Goal: Task Accomplishment & Management: Use online tool/utility

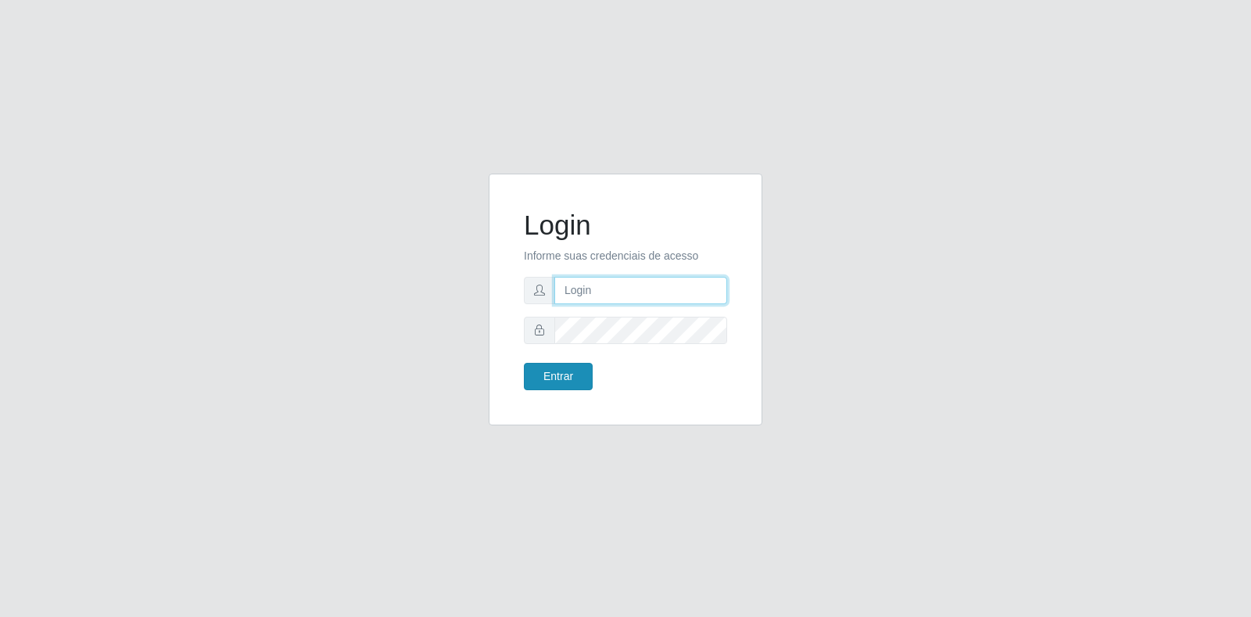
type input "[EMAIL_ADDRESS][DOMAIN_NAME]"
click at [546, 372] on button "Entrar" at bounding box center [558, 376] width 69 height 27
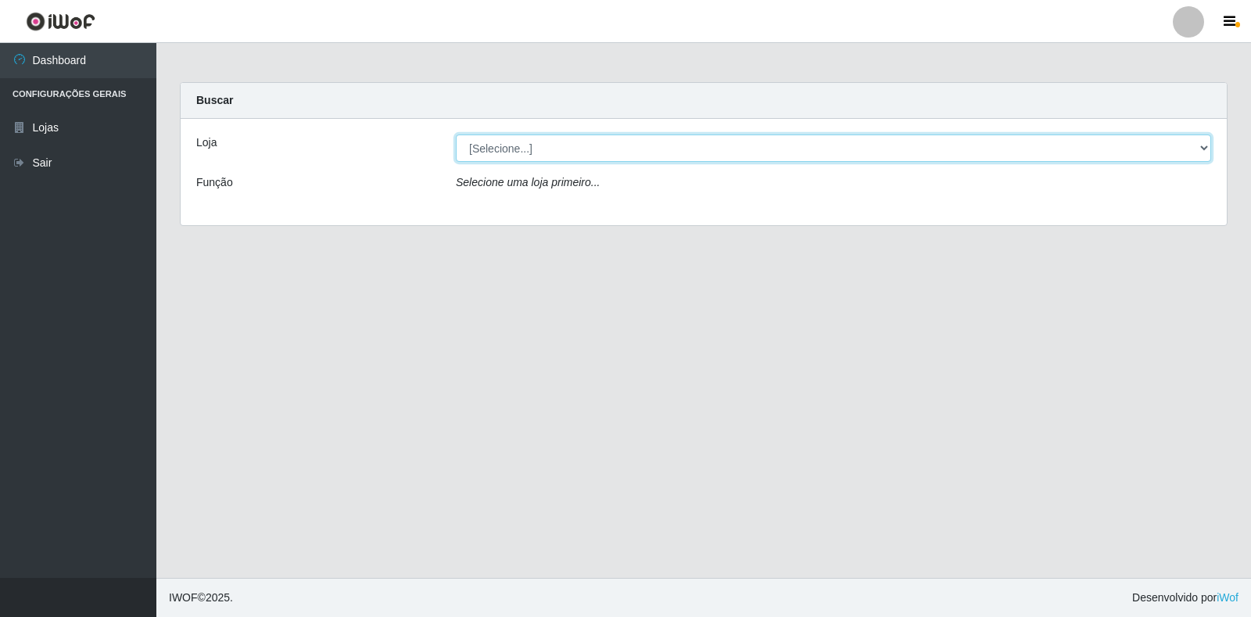
click at [567, 159] on select "[Selecione...] Atacado Vem - Loja 30 Laranjeiras Velha" at bounding box center [833, 147] width 755 height 27
select select "495"
click at [456, 134] on select "[Selecione...] Atacado Vem - Loja 30 Laranjeiras Velha" at bounding box center [833, 147] width 755 height 27
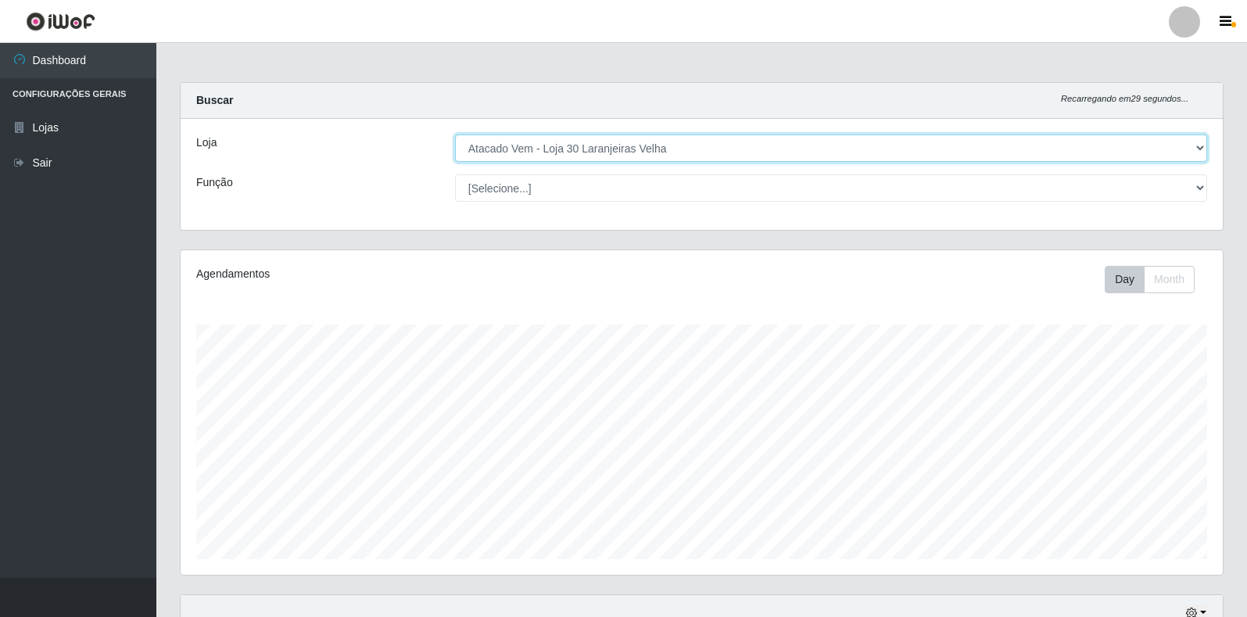
scroll to position [324, 1042]
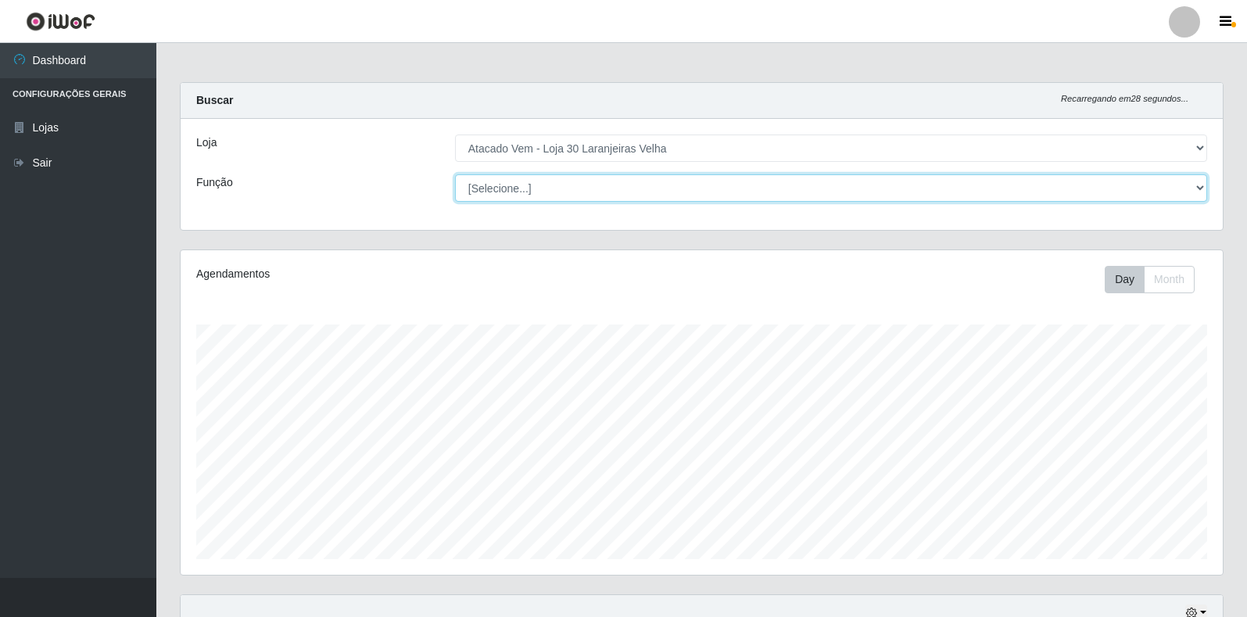
click at [611, 189] on select "[Selecione...] Repositor Repositor + Repositor ++" at bounding box center [831, 187] width 752 height 27
select select "24"
click at [455, 174] on select "[Selecione...] Repositor Repositor + Repositor ++" at bounding box center [831, 187] width 752 height 27
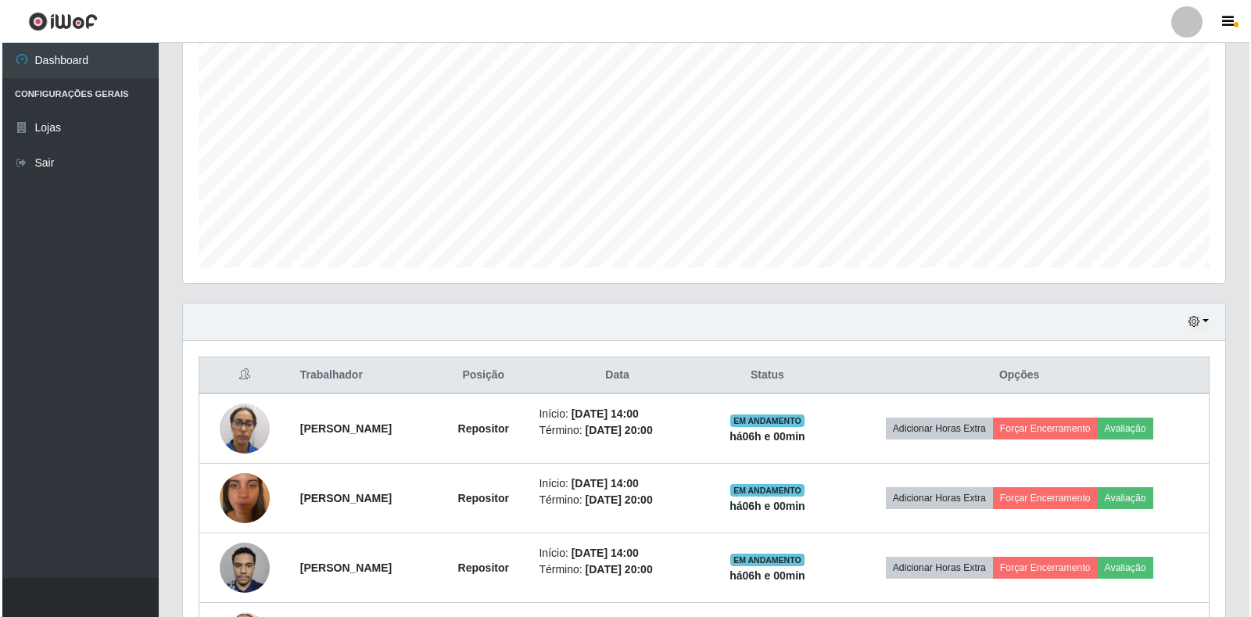
scroll to position [421, 0]
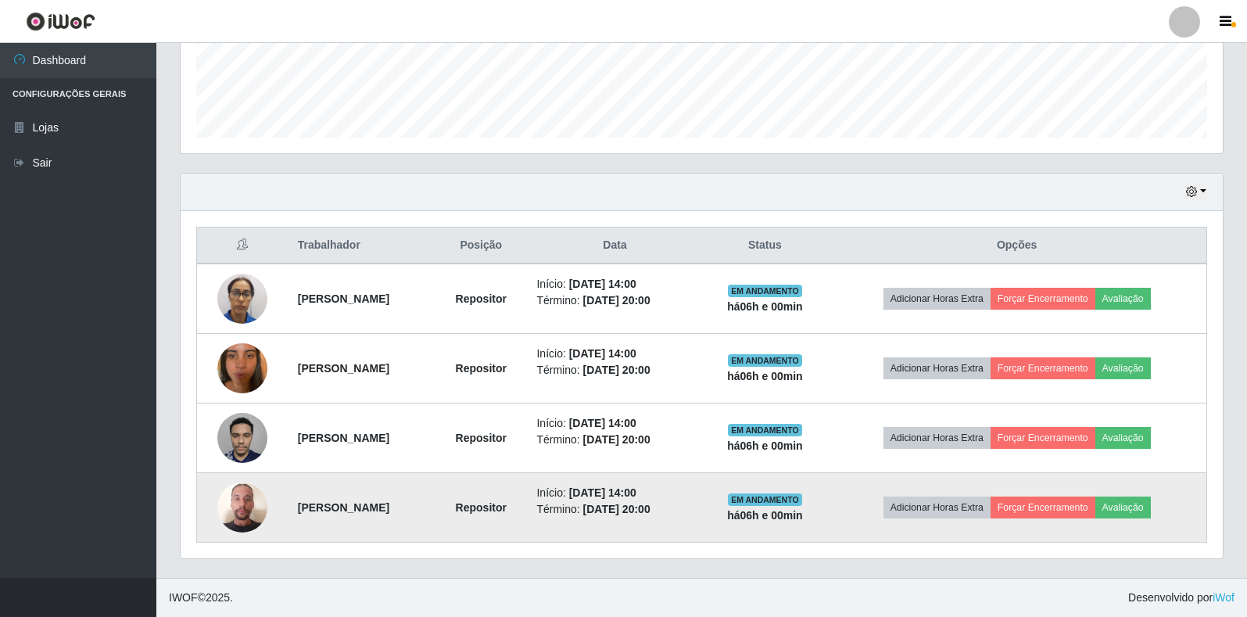
click at [1087, 519] on td "Adicionar Horas Extra Forçar Encerramento Avaliação" at bounding box center [1016, 508] width 379 height 70
click at [1141, 513] on button "Avaliação" at bounding box center [1123, 507] width 56 height 22
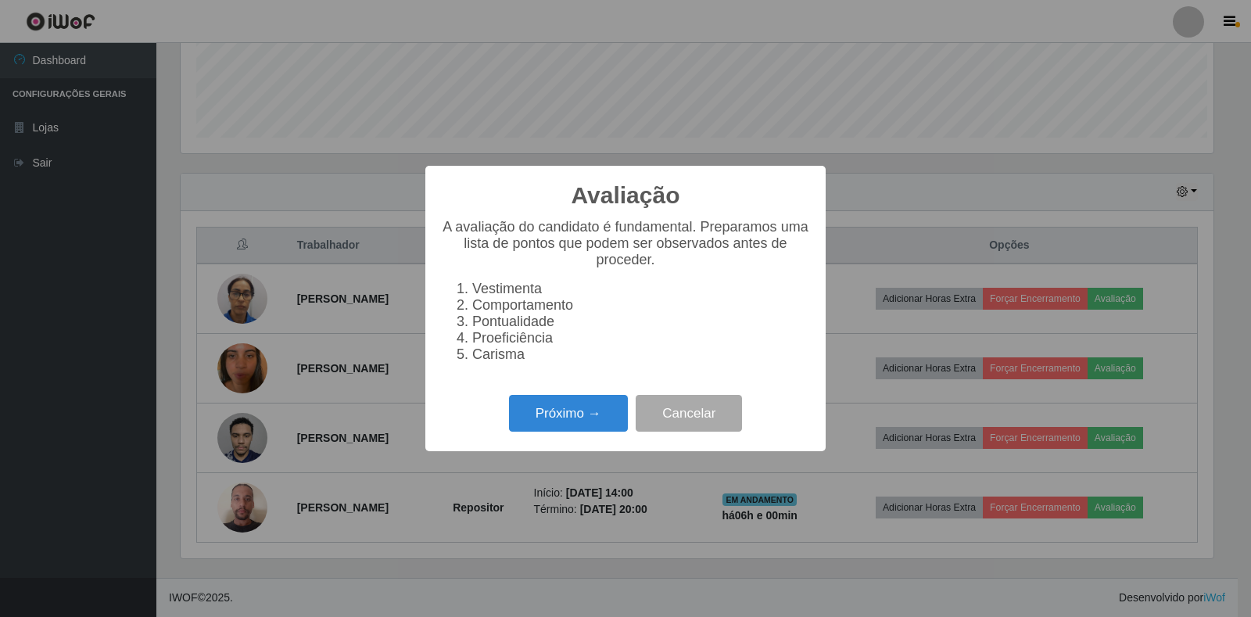
scroll to position [324, 1033]
click at [553, 409] on button "Próximo →" at bounding box center [568, 413] width 119 height 37
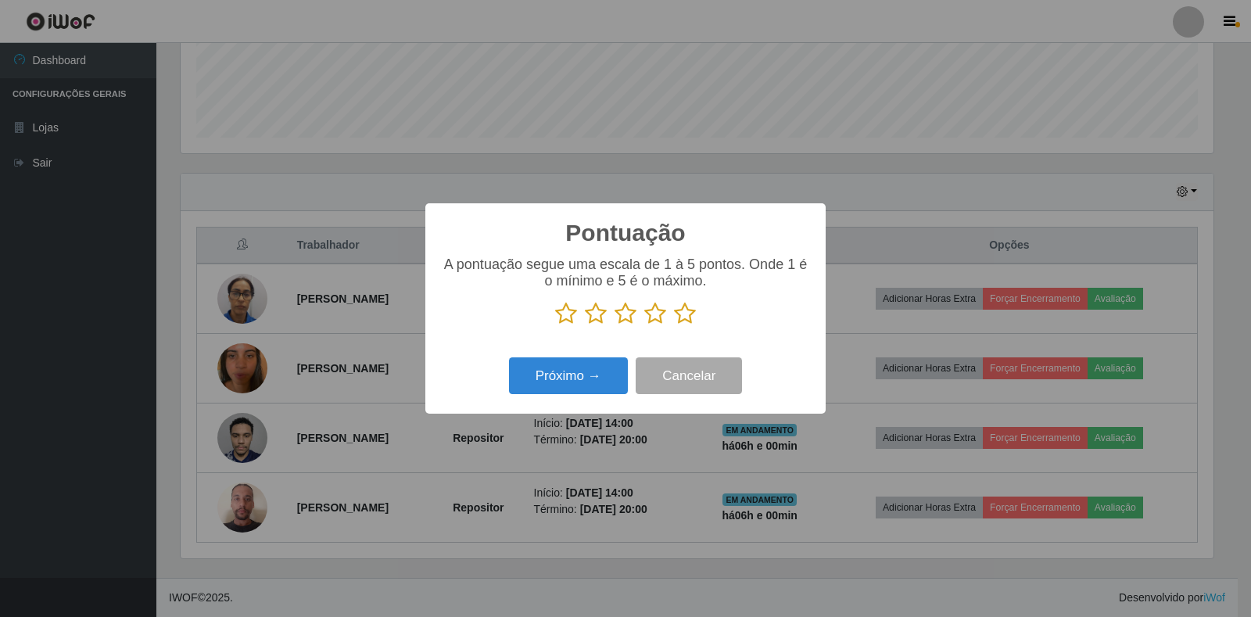
click at [653, 314] on icon at bounding box center [655, 313] width 22 height 23
click at [644, 325] on input "radio" at bounding box center [644, 325] width 0 height 0
click at [574, 374] on button "Próximo →" at bounding box center [568, 375] width 119 height 37
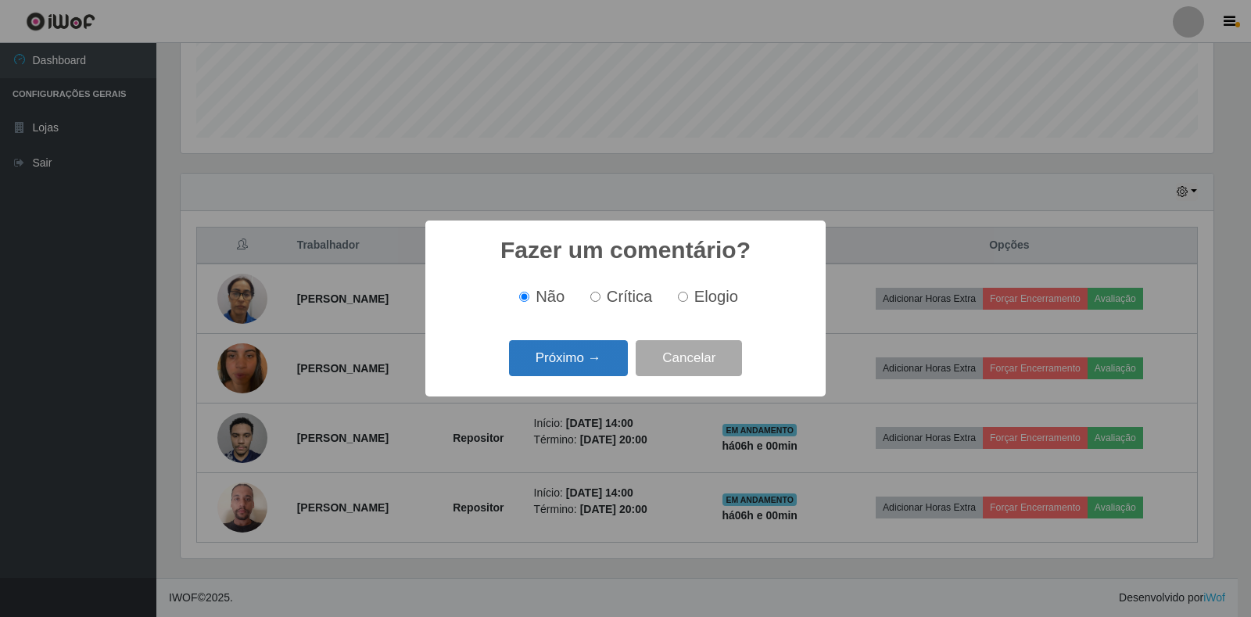
click at [595, 356] on button "Próximo →" at bounding box center [568, 358] width 119 height 37
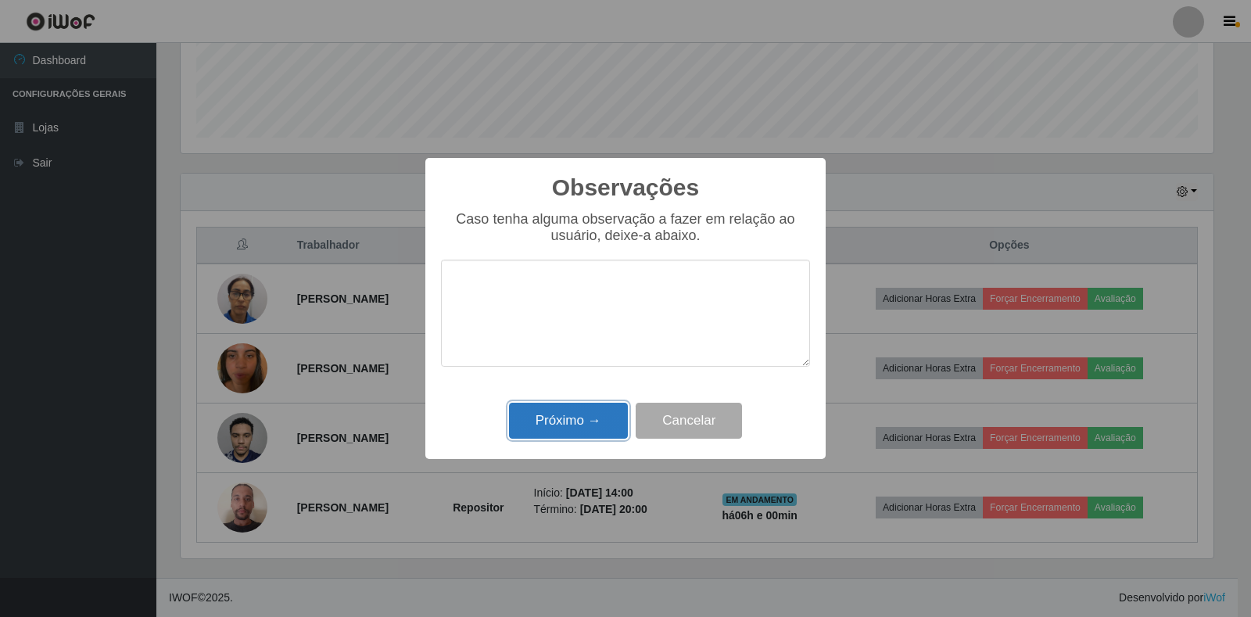
click at [590, 407] on button "Próximo →" at bounding box center [568, 421] width 119 height 37
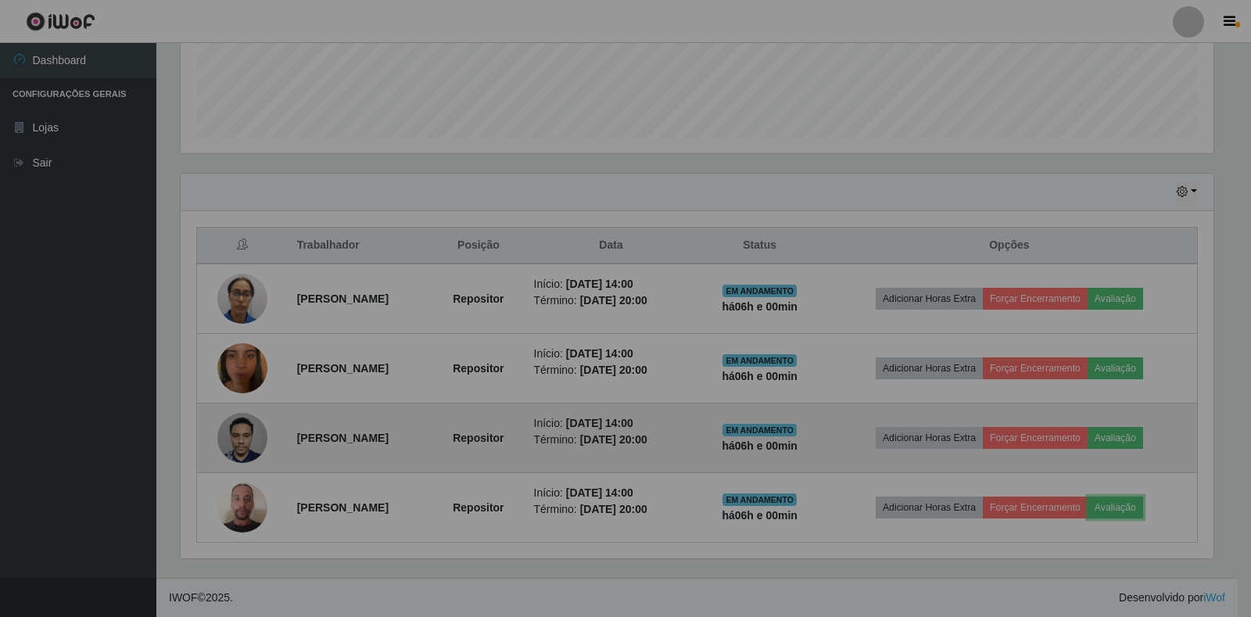
scroll to position [324, 1042]
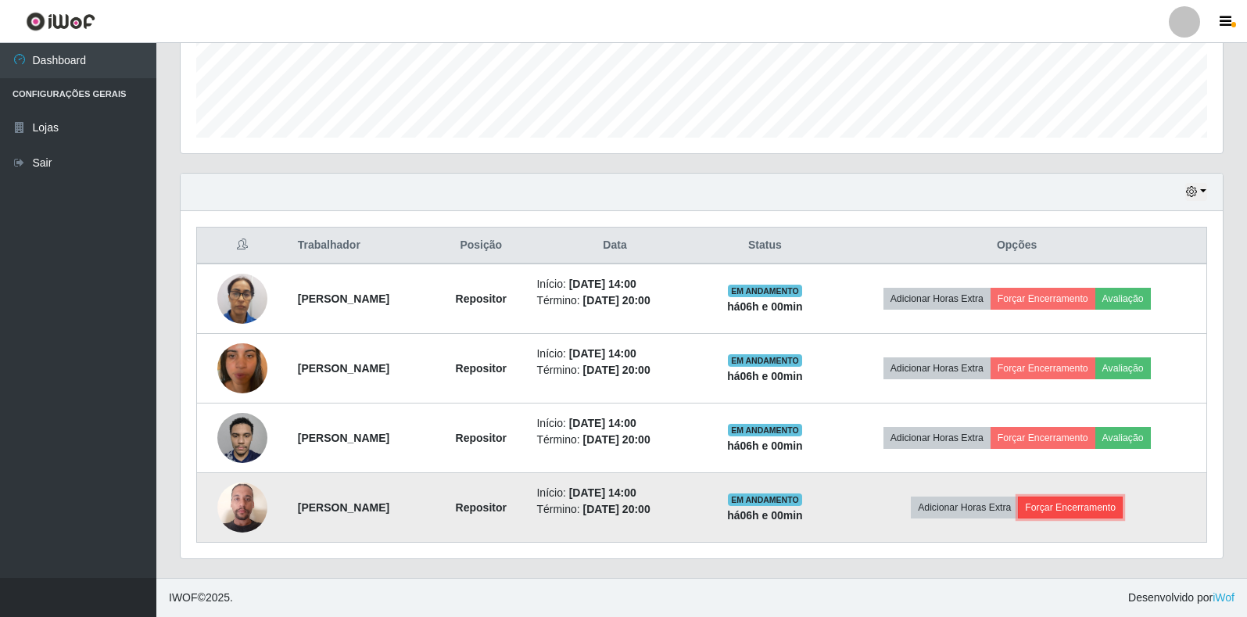
click at [1123, 510] on button "Forçar Encerramento" at bounding box center [1070, 507] width 105 height 22
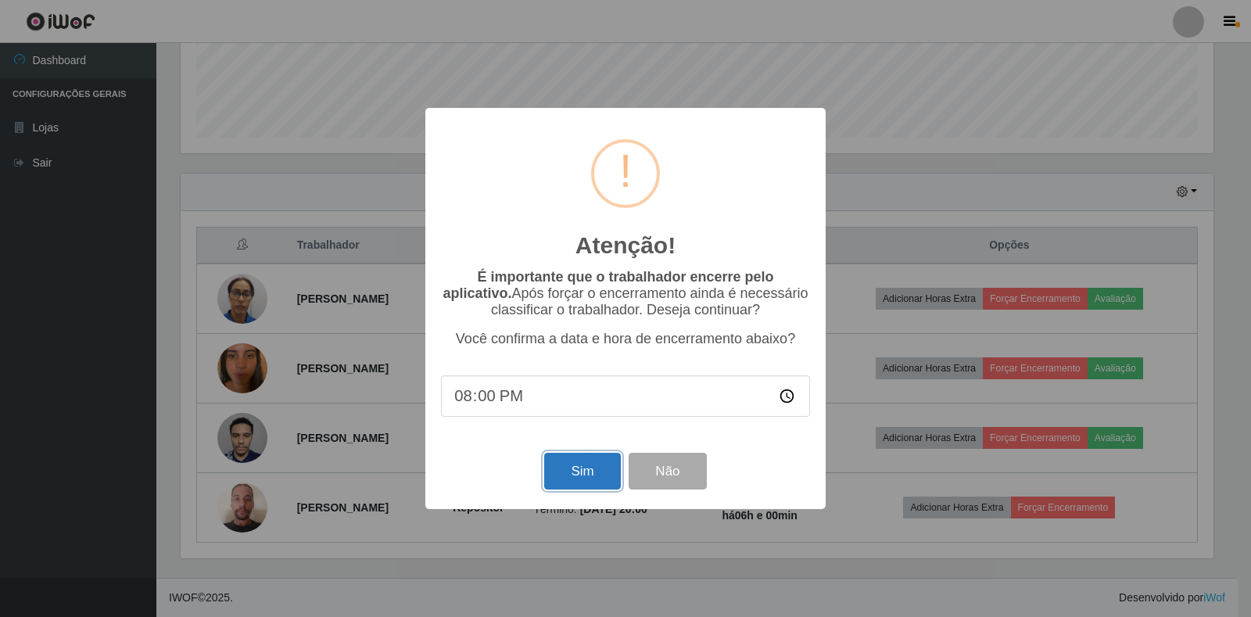
click at [571, 463] on button "Sim" at bounding box center [582, 471] width 76 height 37
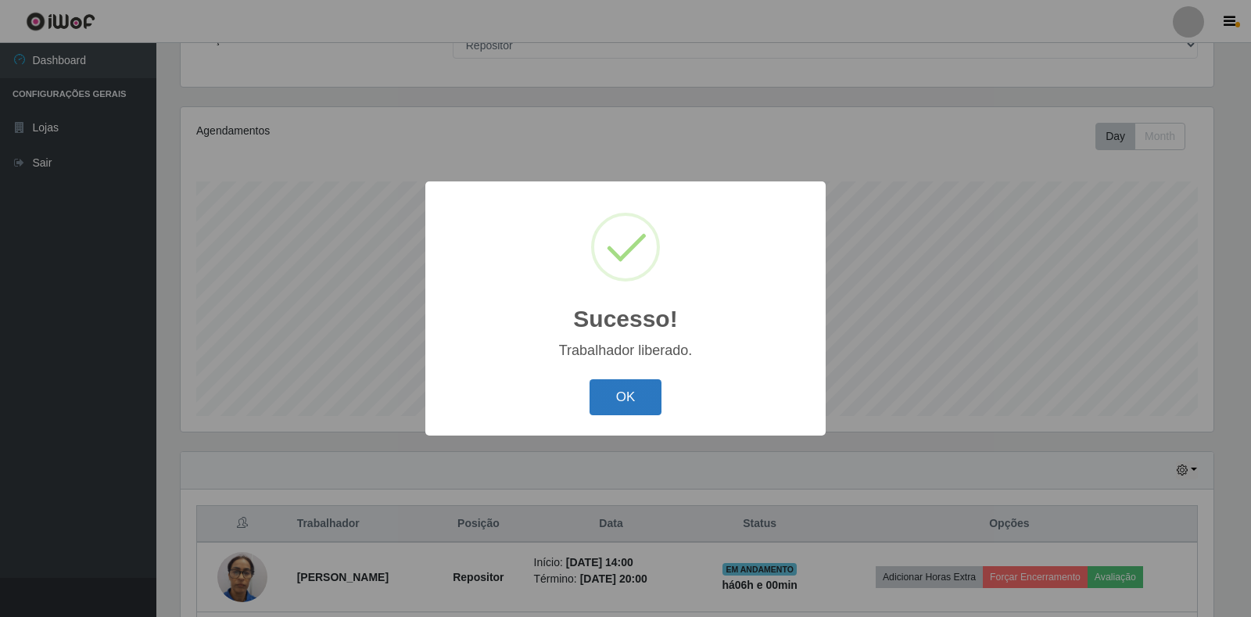
click at [632, 406] on button "OK" at bounding box center [625, 397] width 73 height 37
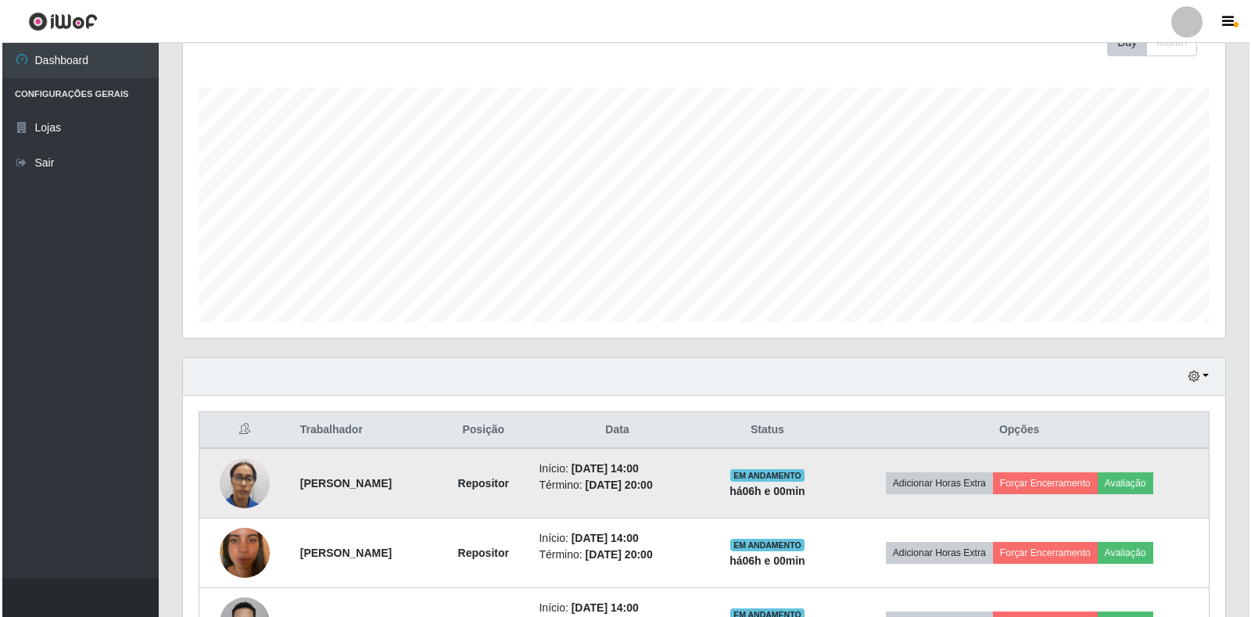
scroll to position [352, 0]
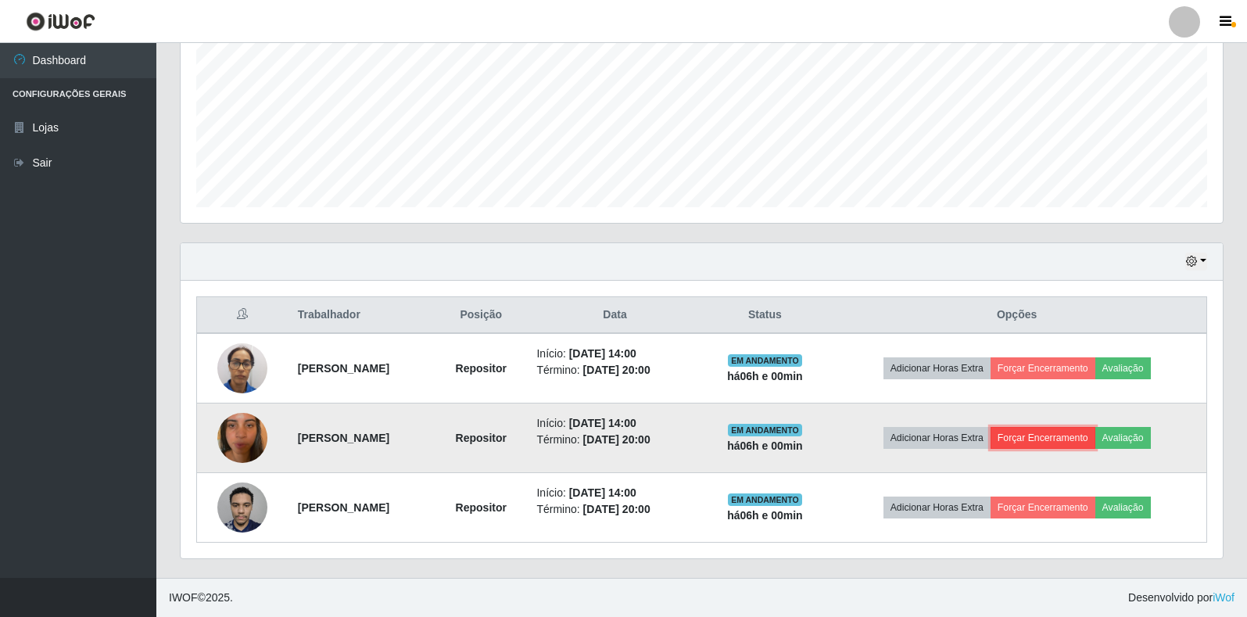
click at [1087, 441] on button "Forçar Encerramento" at bounding box center [1042, 438] width 105 height 22
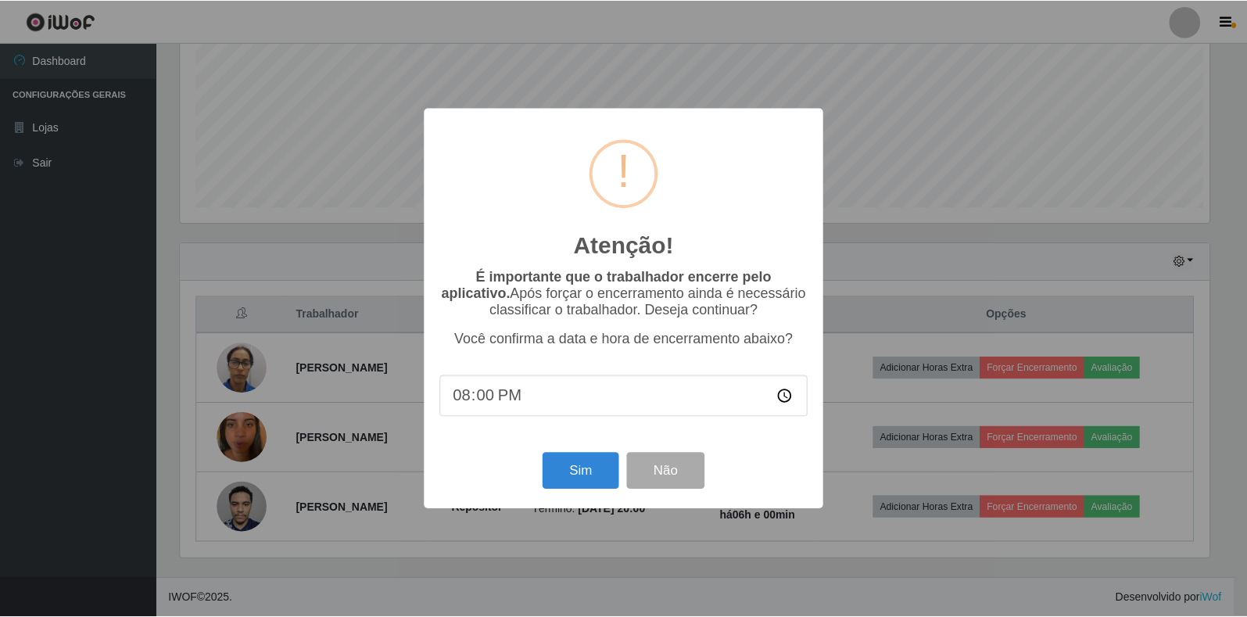
scroll to position [324, 1033]
click at [559, 469] on button "Sim" at bounding box center [582, 471] width 76 height 37
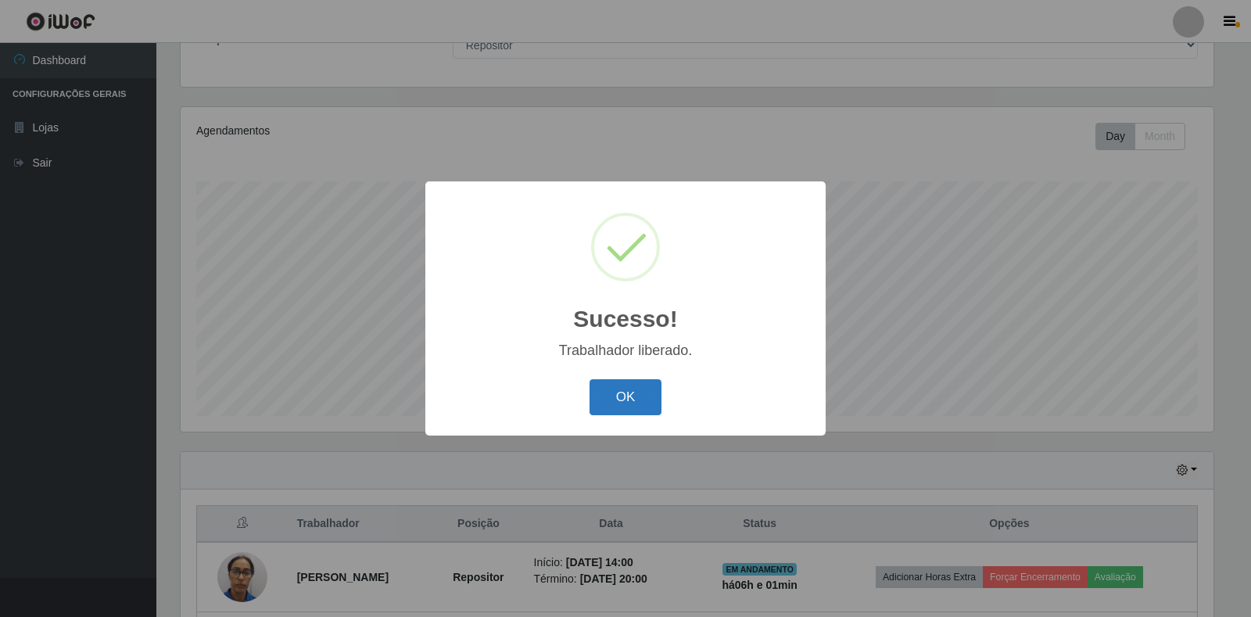
click at [646, 405] on button "OK" at bounding box center [625, 397] width 73 height 37
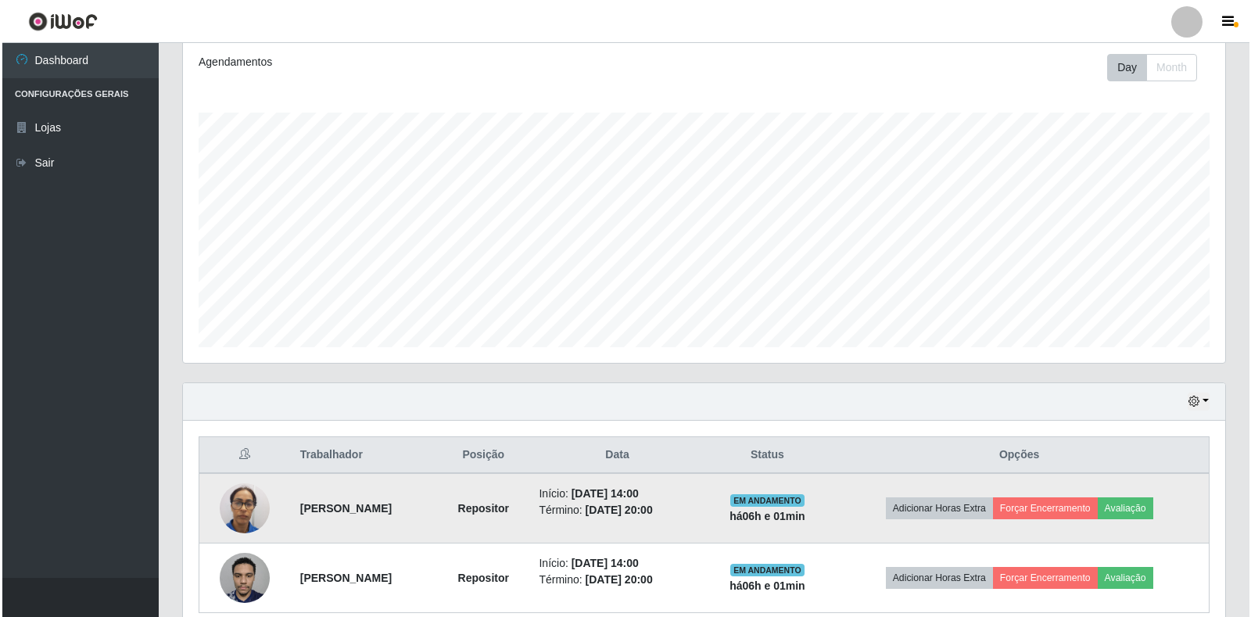
scroll to position [282, 0]
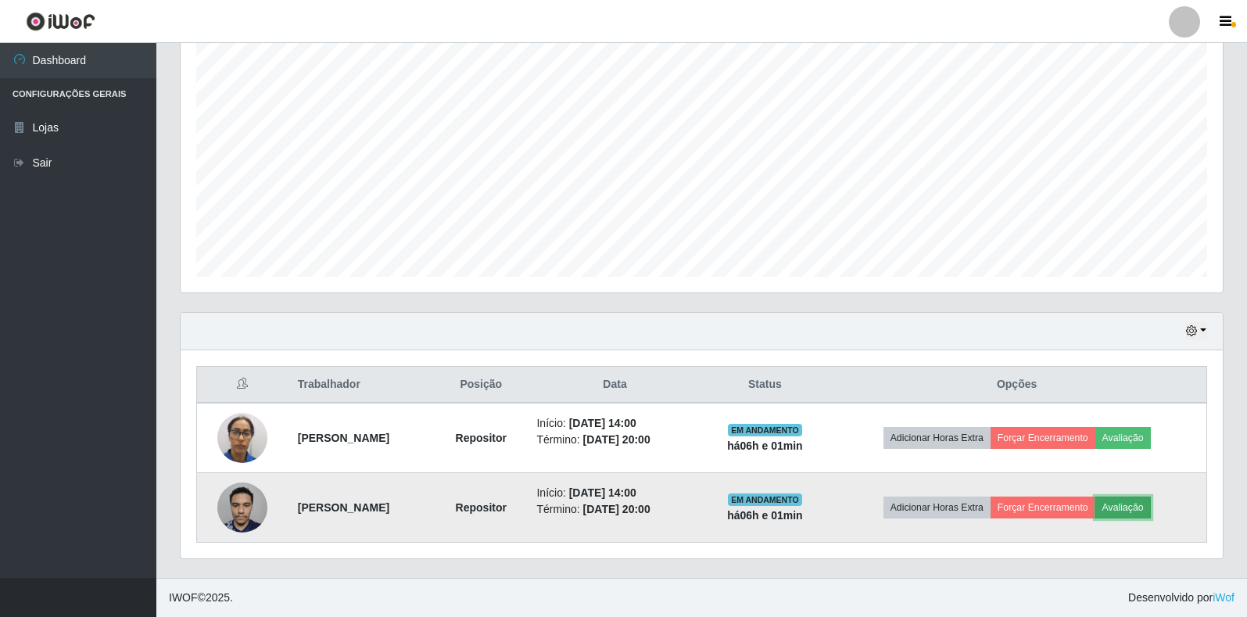
click at [1135, 507] on button "Avaliação" at bounding box center [1123, 507] width 56 height 22
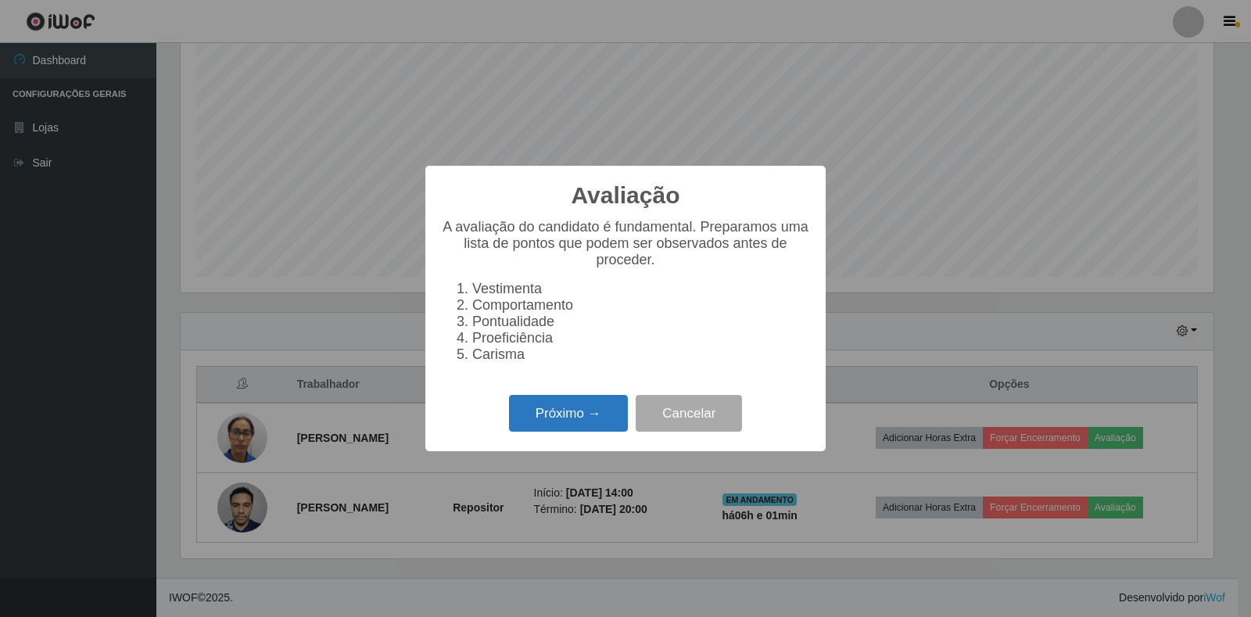
click at [603, 426] on button "Próximo →" at bounding box center [568, 413] width 119 height 37
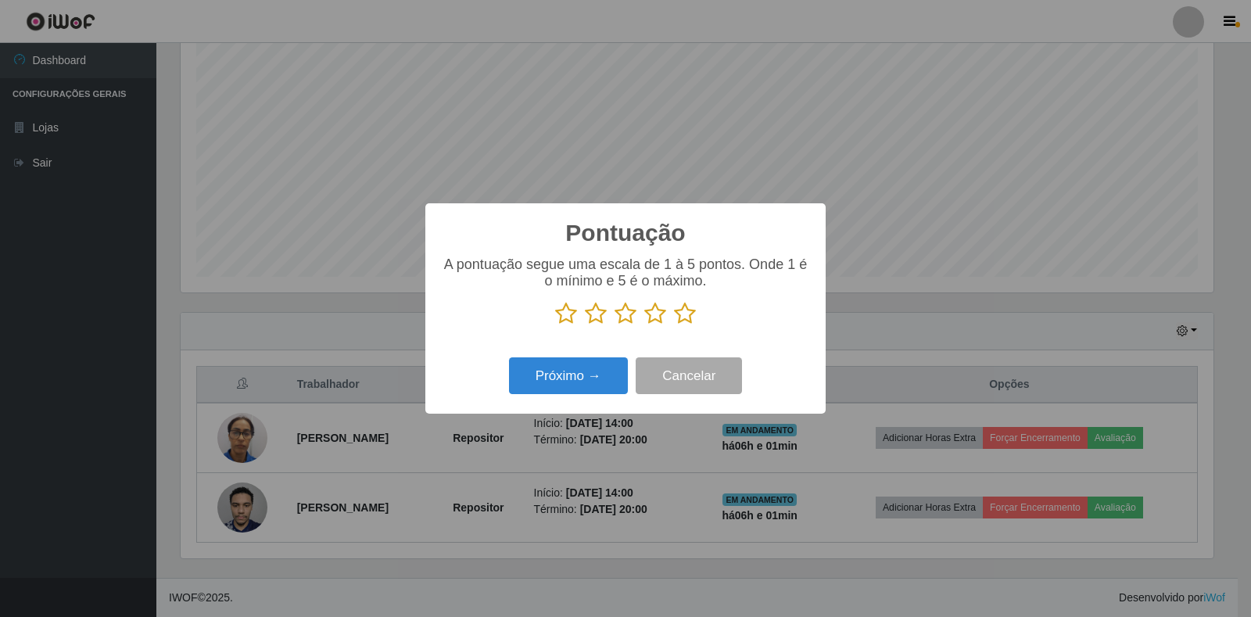
click at [654, 320] on icon at bounding box center [655, 313] width 22 height 23
click at [644, 325] on input "radio" at bounding box center [644, 325] width 0 height 0
click at [589, 374] on button "Próximo →" at bounding box center [568, 375] width 119 height 37
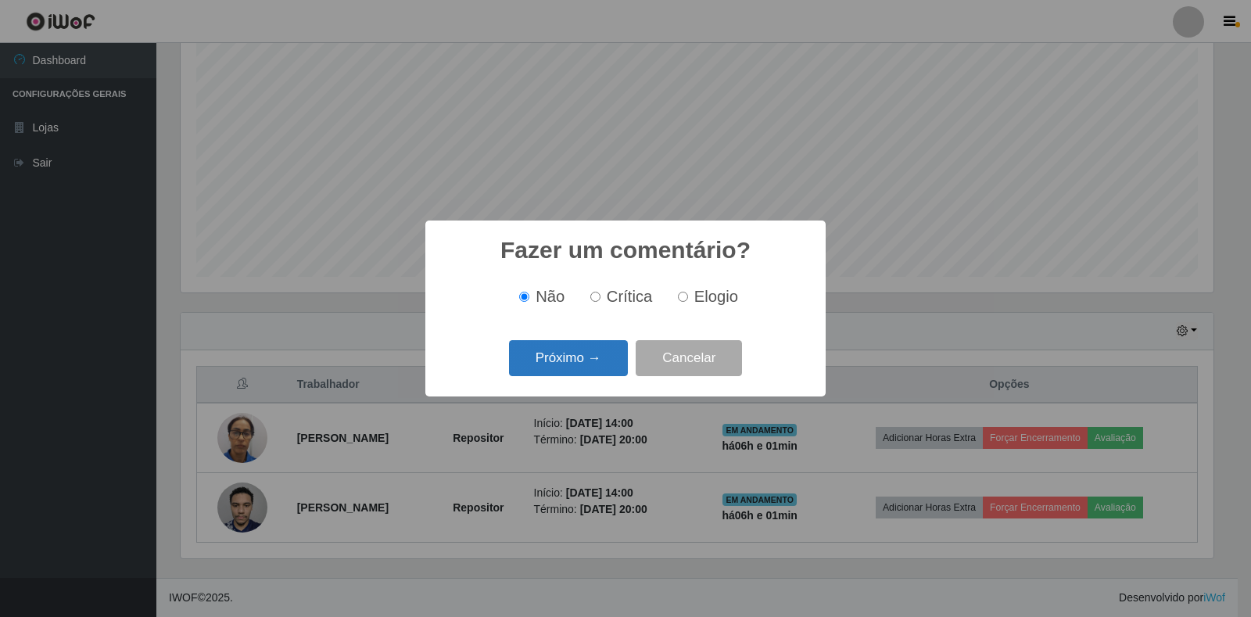
click at [571, 357] on button "Próximo →" at bounding box center [568, 358] width 119 height 37
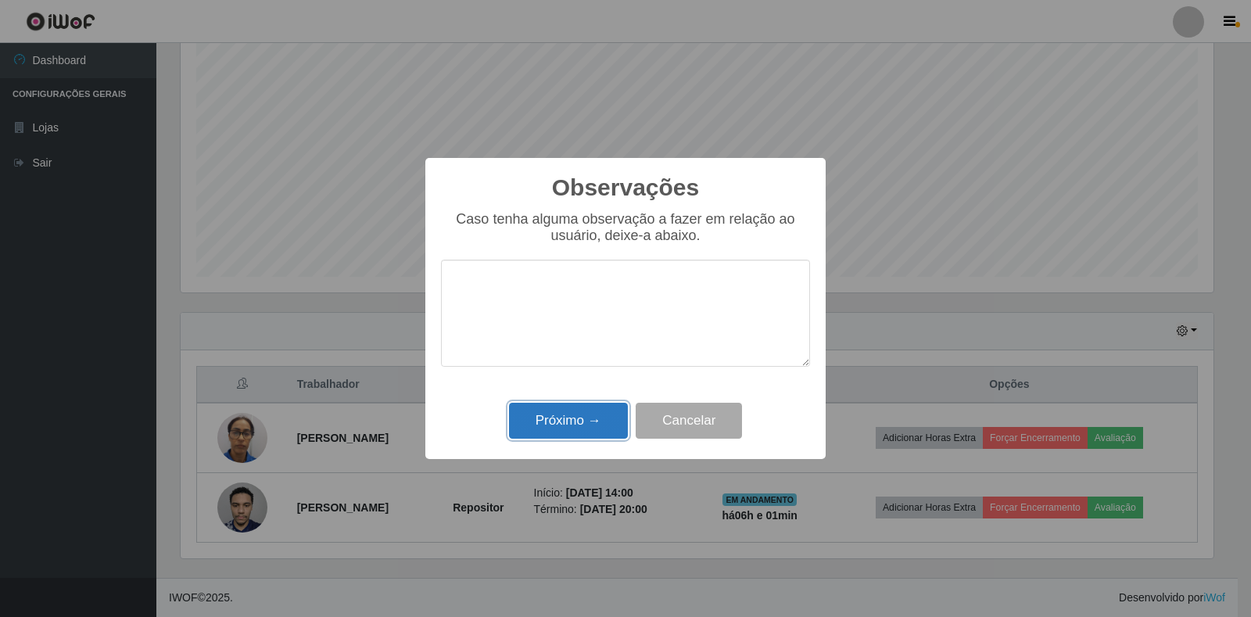
click at [536, 420] on button "Próximo →" at bounding box center [568, 421] width 119 height 37
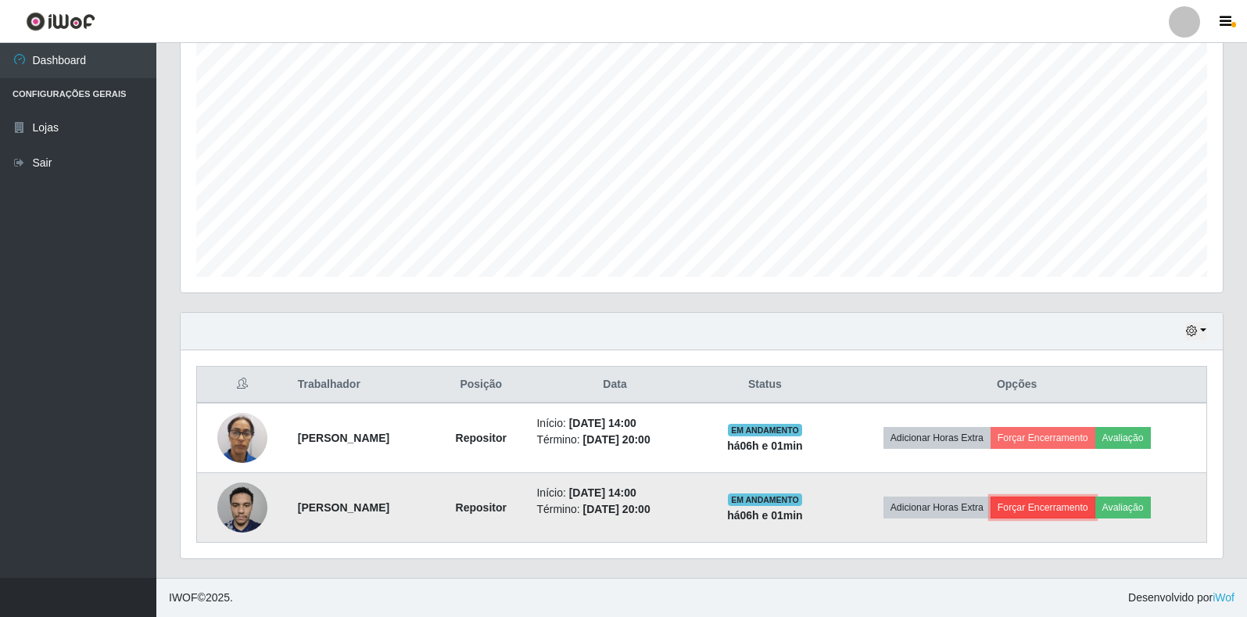
click at [1057, 508] on button "Forçar Encerramento" at bounding box center [1042, 507] width 105 height 22
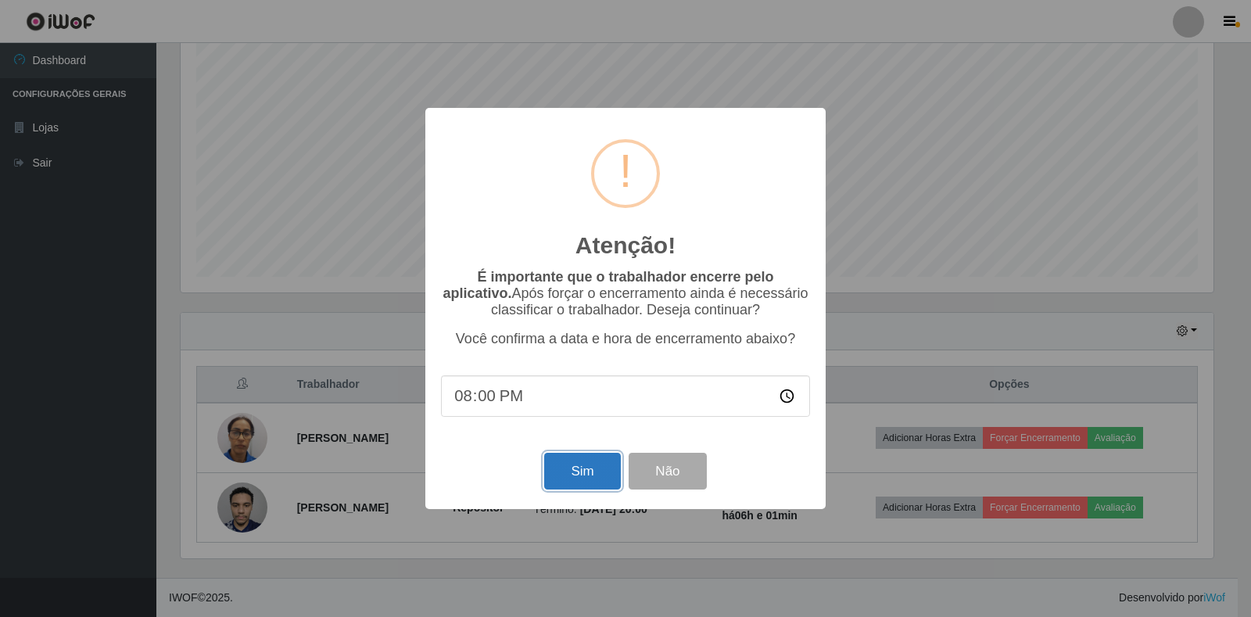
click at [591, 477] on button "Sim" at bounding box center [582, 471] width 76 height 37
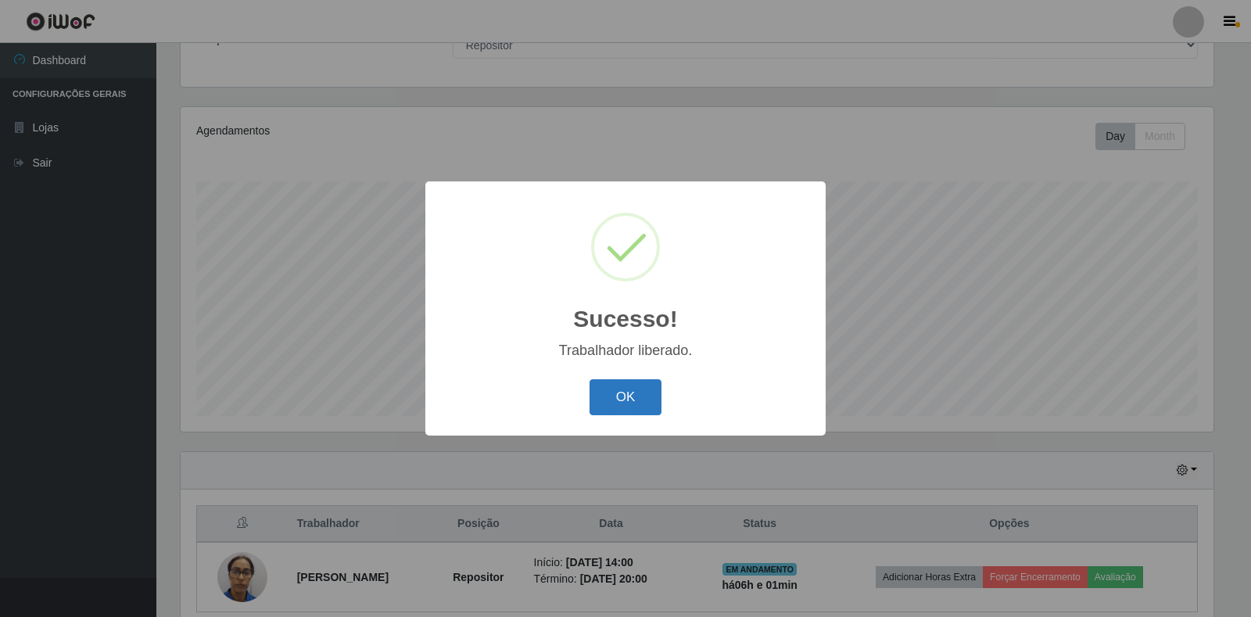
click at [626, 389] on button "OK" at bounding box center [625, 397] width 73 height 37
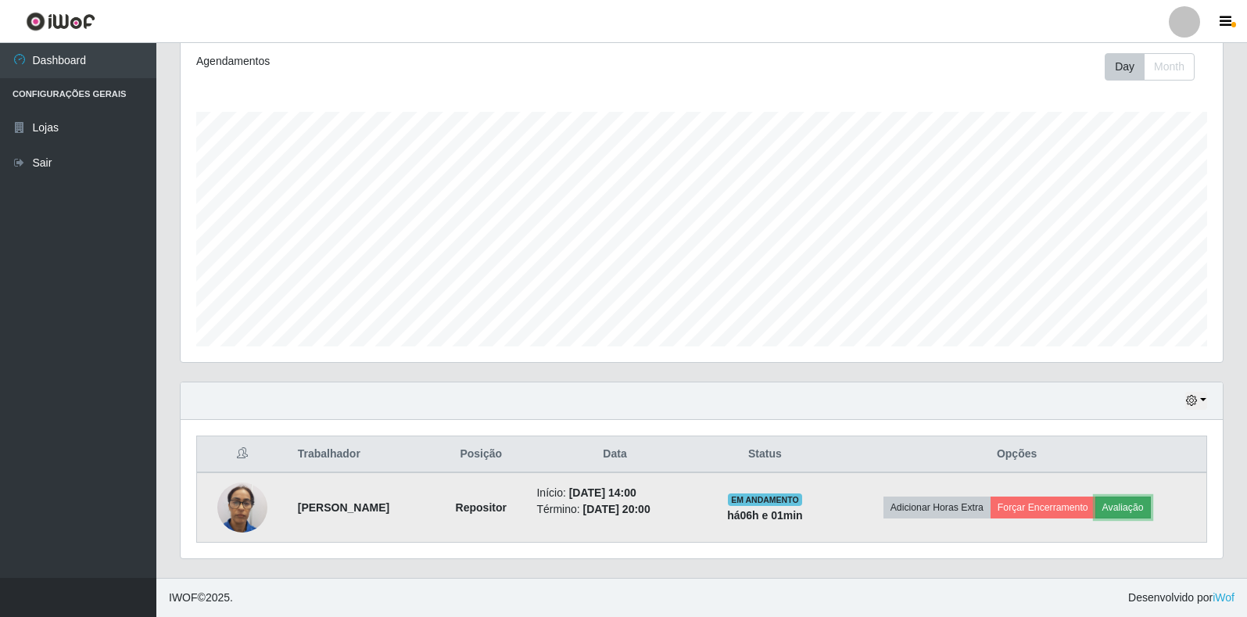
click at [1133, 504] on button "Avaliação" at bounding box center [1123, 507] width 56 height 22
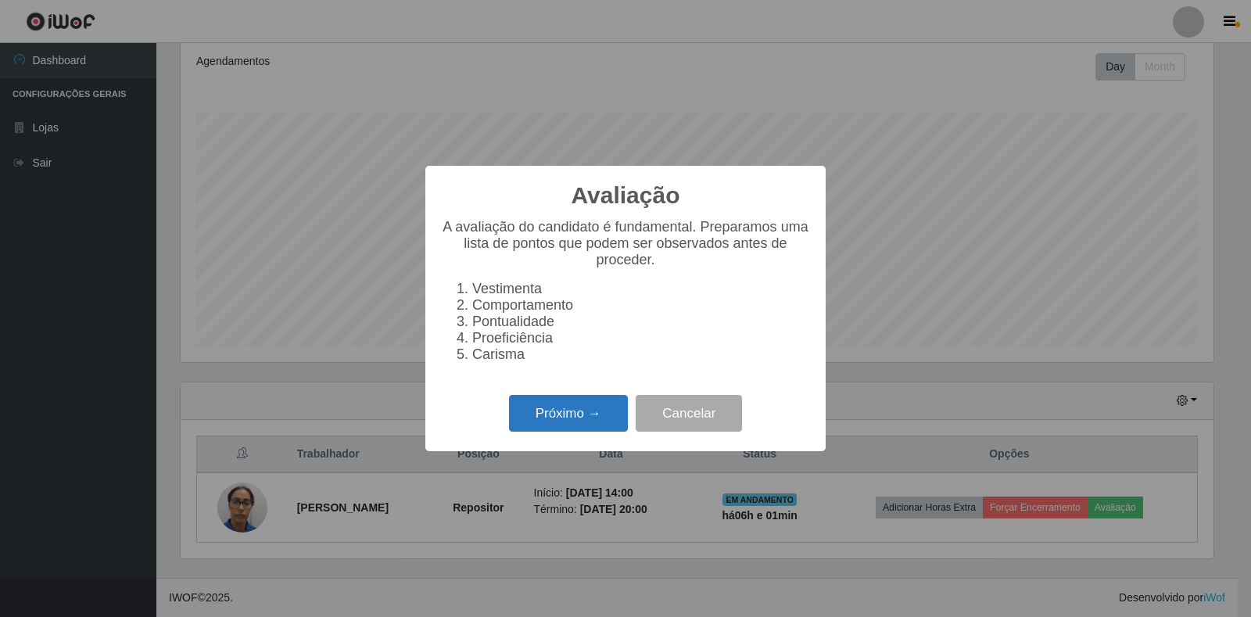
click at [575, 417] on button "Próximo →" at bounding box center [568, 413] width 119 height 37
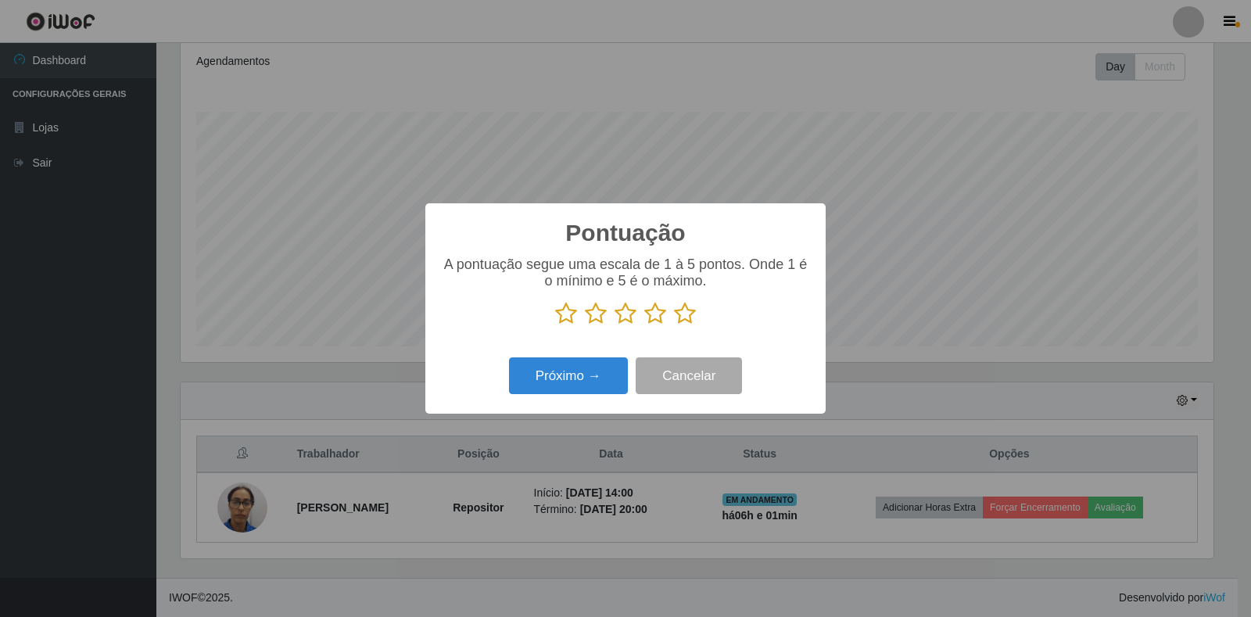
click at [652, 316] on icon at bounding box center [655, 313] width 22 height 23
click at [644, 325] on input "radio" at bounding box center [644, 325] width 0 height 0
click at [555, 384] on button "Próximo →" at bounding box center [568, 375] width 119 height 37
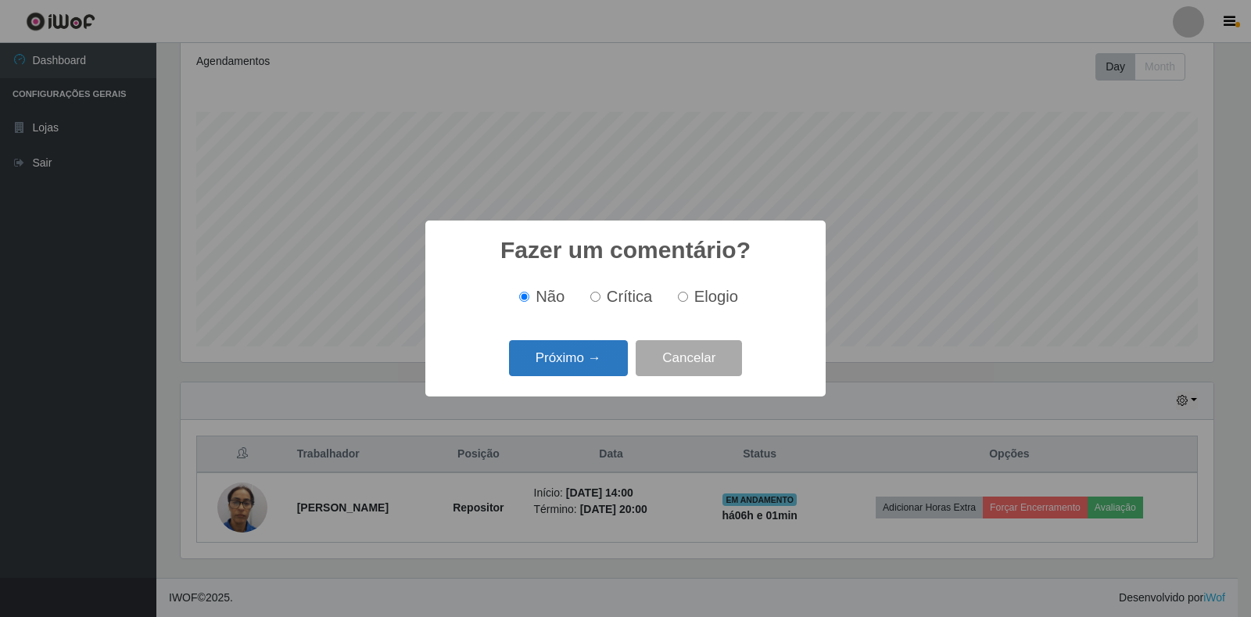
click at [581, 344] on button "Próximo →" at bounding box center [568, 358] width 119 height 37
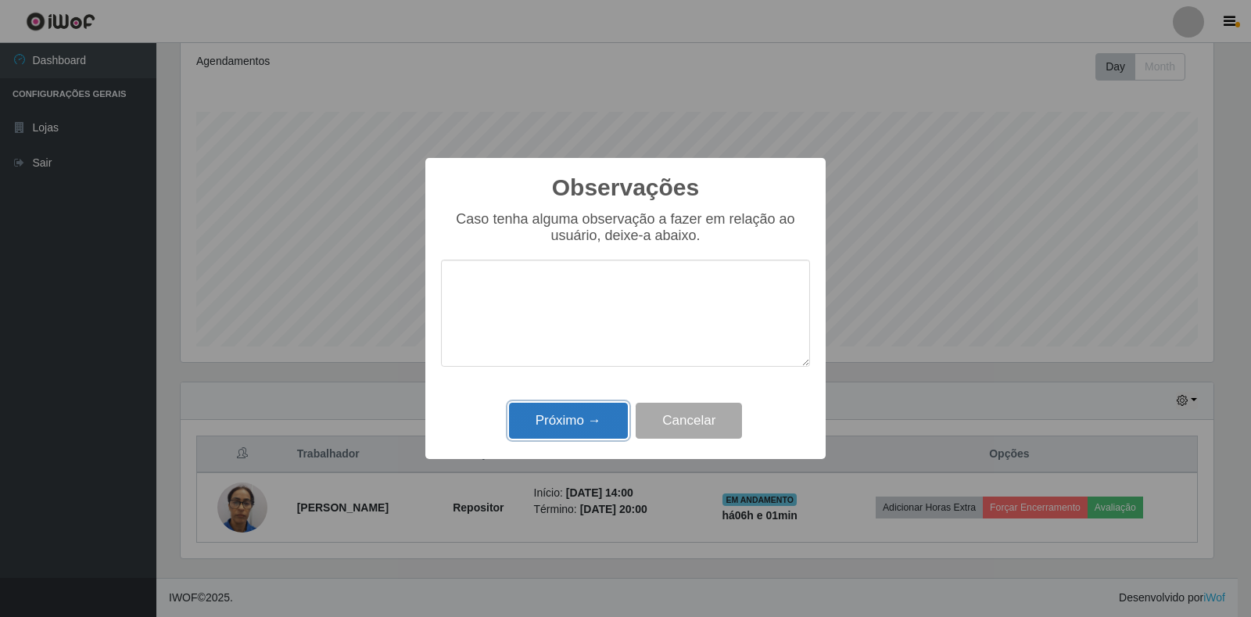
click at [581, 428] on button "Próximo →" at bounding box center [568, 421] width 119 height 37
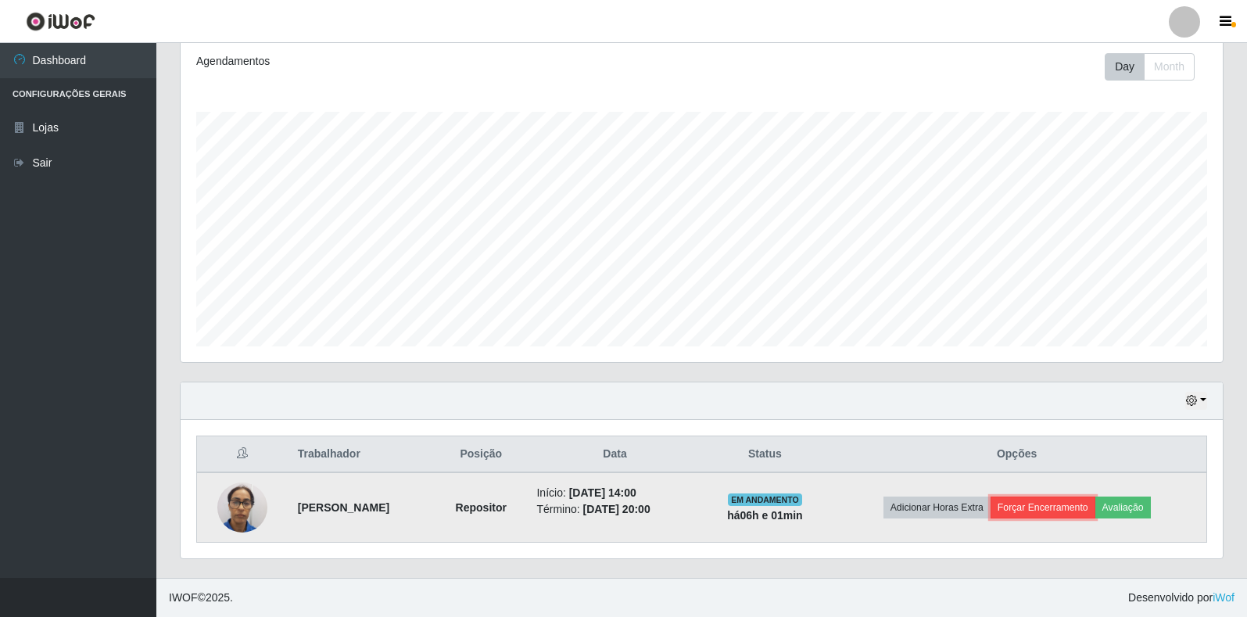
click at [1024, 512] on button "Forçar Encerramento" at bounding box center [1042, 507] width 105 height 22
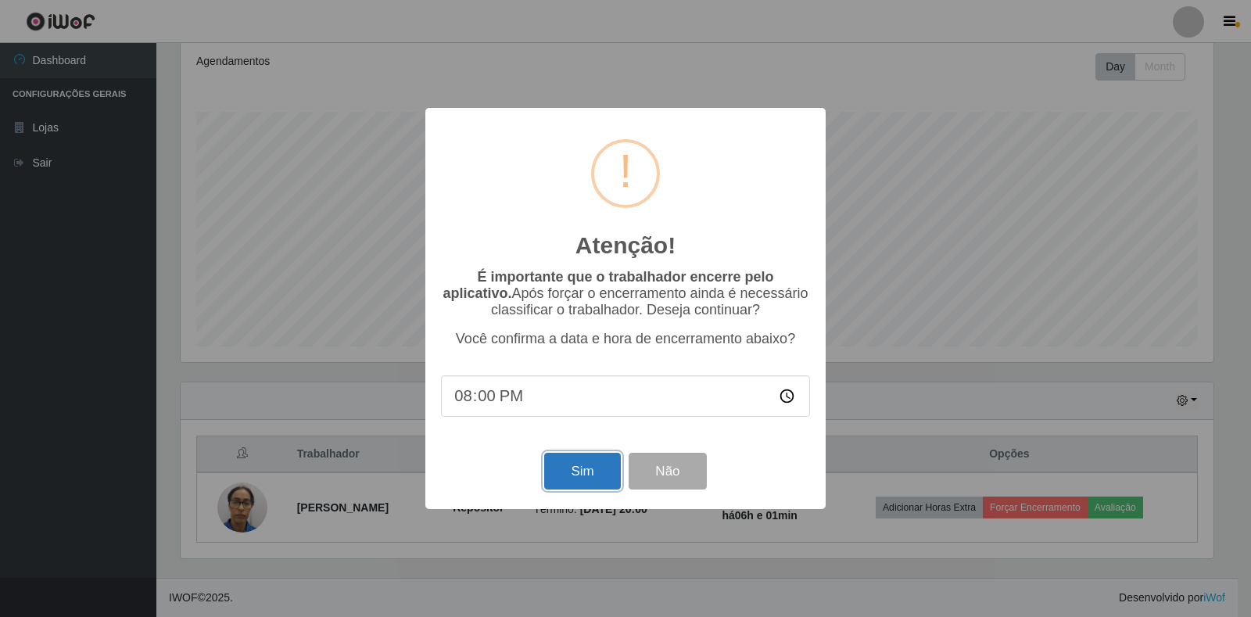
click at [563, 470] on button "Sim" at bounding box center [582, 471] width 76 height 37
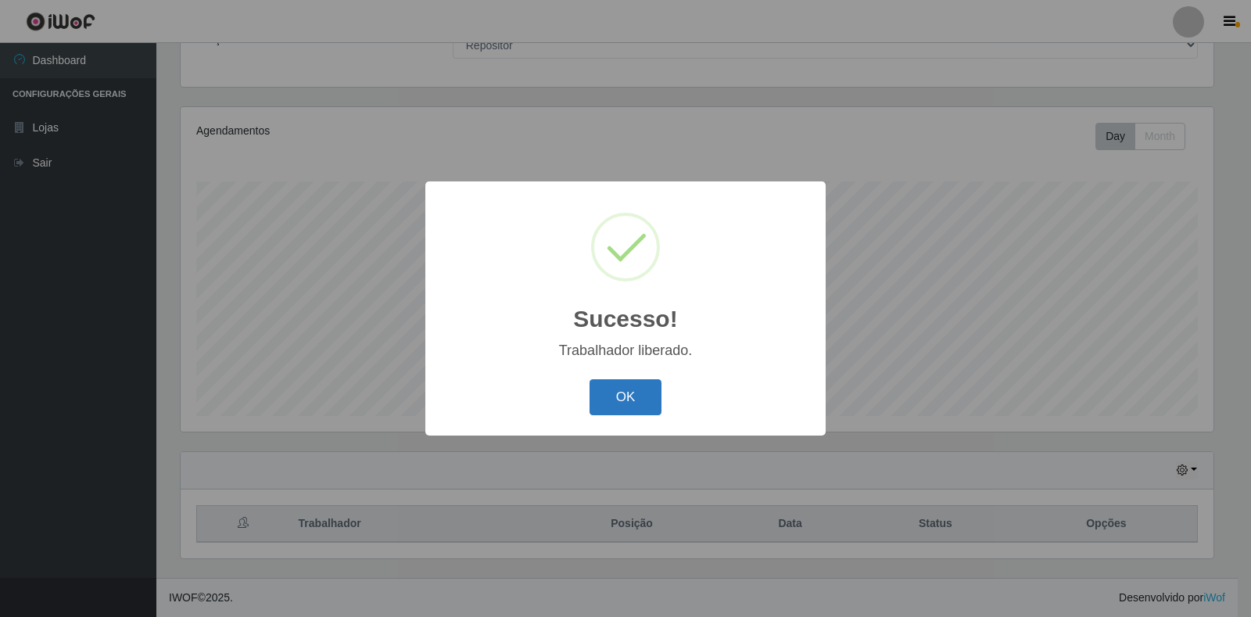
click at [635, 396] on button "OK" at bounding box center [625, 397] width 73 height 37
